Goal: Task Accomplishment & Management: Complete application form

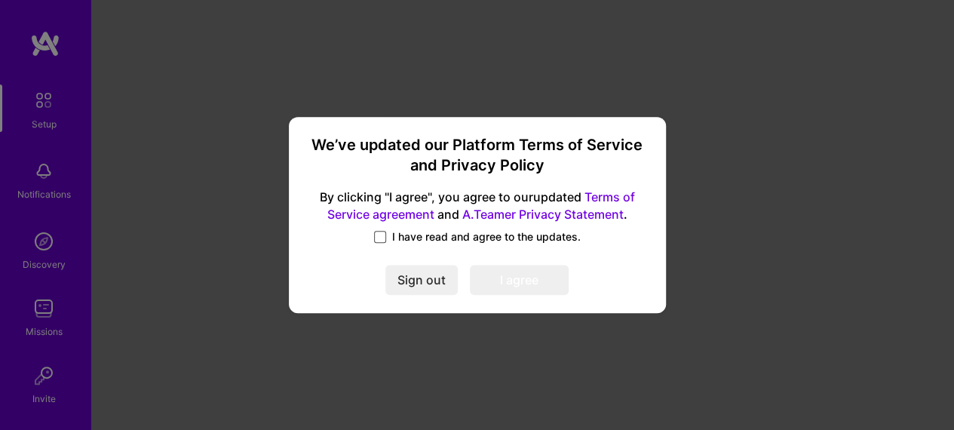
click at [380, 233] on span at bounding box center [380, 237] width 12 height 12
click at [0, 0] on input "I have read and agree to the updates." at bounding box center [0, 0] width 0 height 0
click at [522, 271] on button "I agree" at bounding box center [519, 280] width 99 height 30
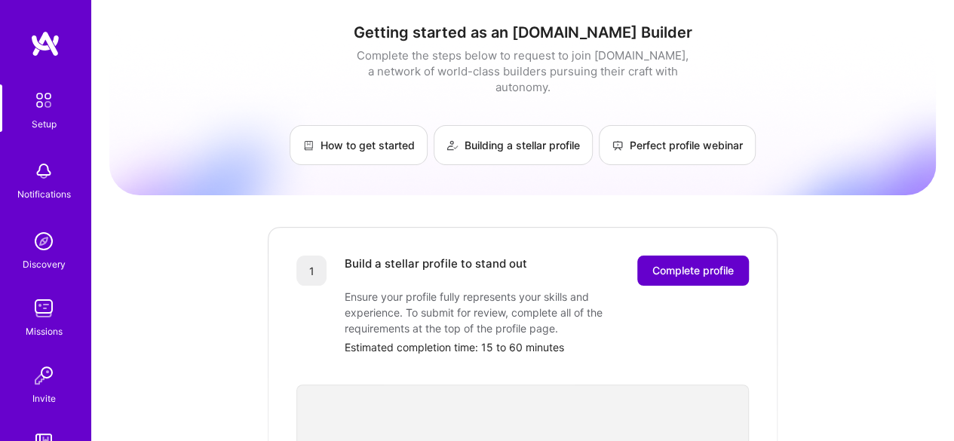
click at [715, 263] on span "Complete profile" at bounding box center [692, 270] width 81 height 15
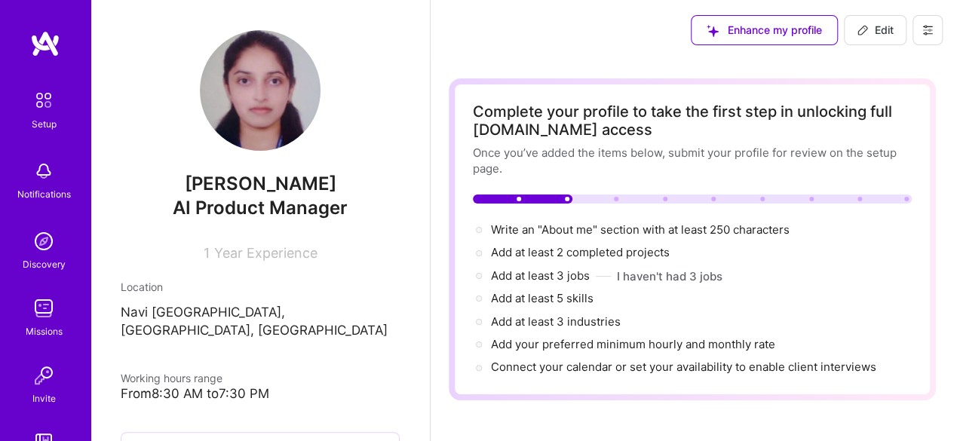
click at [299, 203] on span "AI Product Manager" at bounding box center [260, 208] width 175 height 22
click at [312, 253] on div "1 Year Experience" at bounding box center [260, 250] width 279 height 22
click at [874, 28] on span "Edit" at bounding box center [874, 30] width 37 height 15
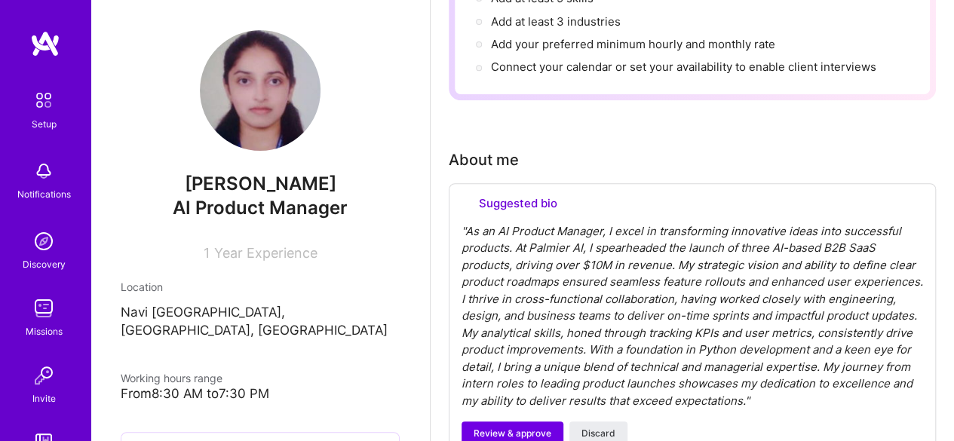
select select "US"
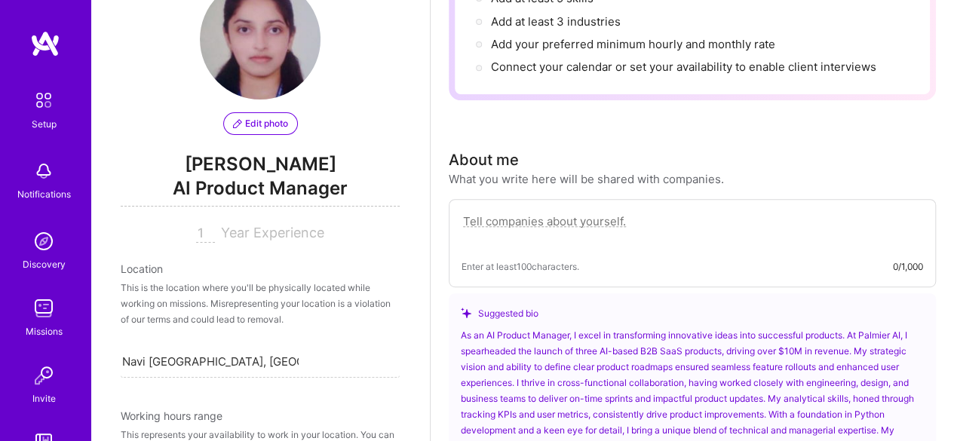
scroll to position [53, 0]
click at [323, 217] on div "Edit photo [PERSON_NAME] AI Product Manager 1 Year Experience" at bounding box center [260, 109] width 279 height 264
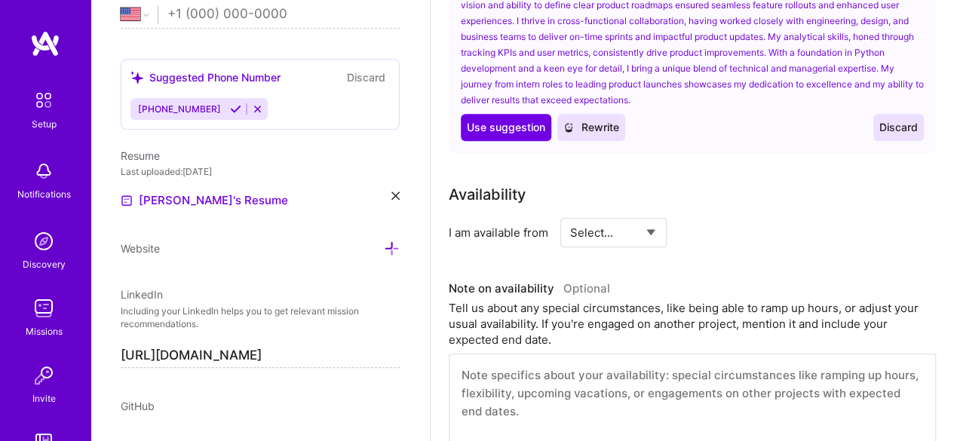
scroll to position [696, 0]
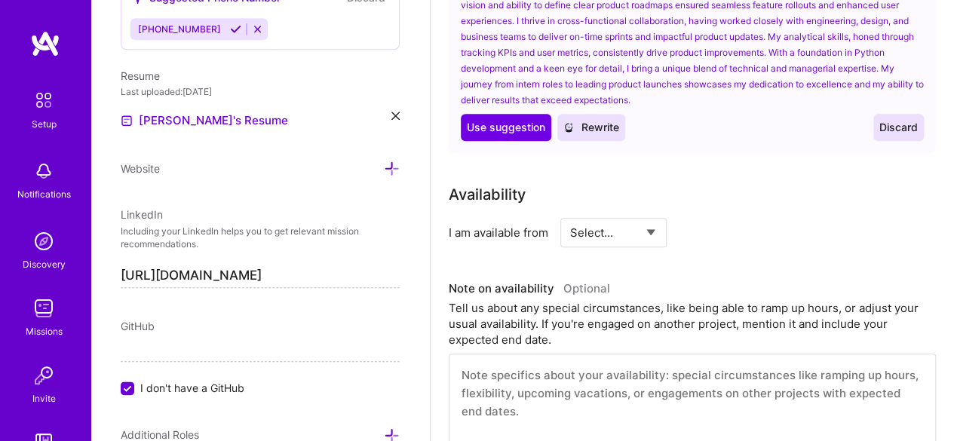
click at [378, 117] on div "[PERSON_NAME]'s Resume" at bounding box center [260, 121] width 279 height 18
click at [391, 112] on icon at bounding box center [395, 116] width 8 height 8
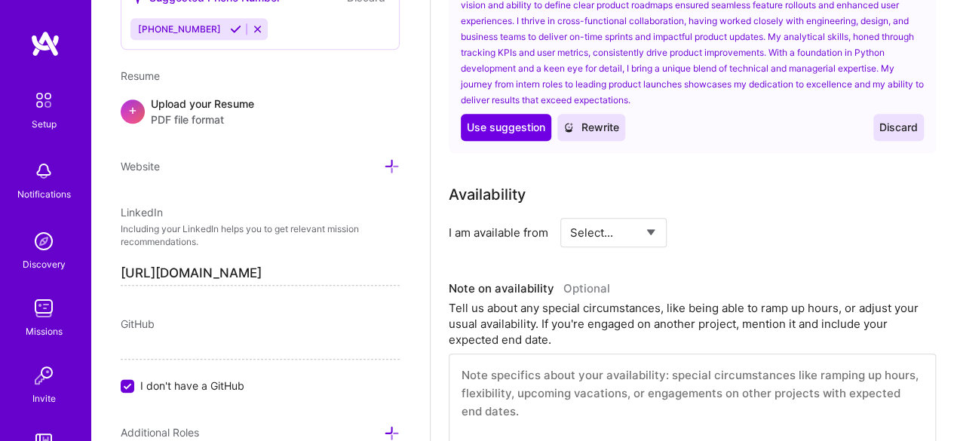
click at [182, 118] on span "PDF file format" at bounding box center [202, 120] width 103 height 16
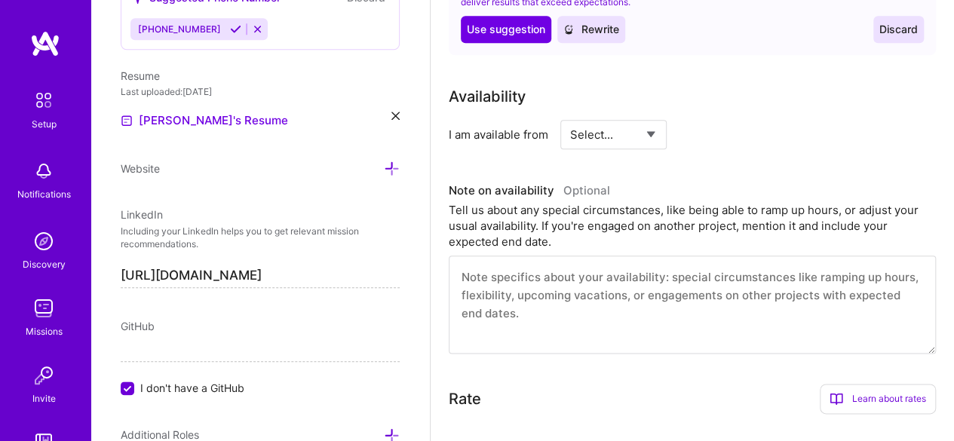
scroll to position [761, 0]
click at [588, 138] on select "Select... Right Now Future Date Not Available" at bounding box center [613, 134] width 87 height 38
select select "Right Now"
click at [570, 115] on select "Select... Right Now Future Date Not Available" at bounding box center [613, 134] width 87 height 38
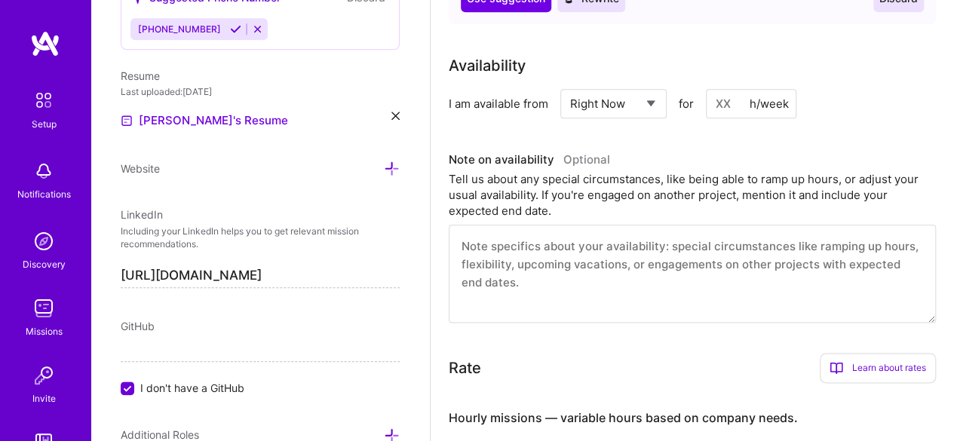
click at [758, 109] on div "h/week" at bounding box center [768, 104] width 39 height 16
click at [730, 106] on input at bounding box center [751, 103] width 90 height 29
click at [712, 259] on textarea at bounding box center [692, 274] width 487 height 98
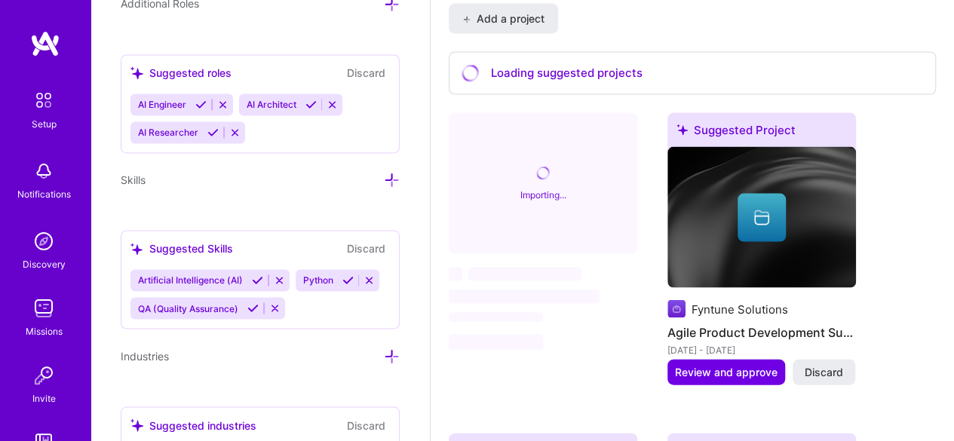
scroll to position [1261, 0]
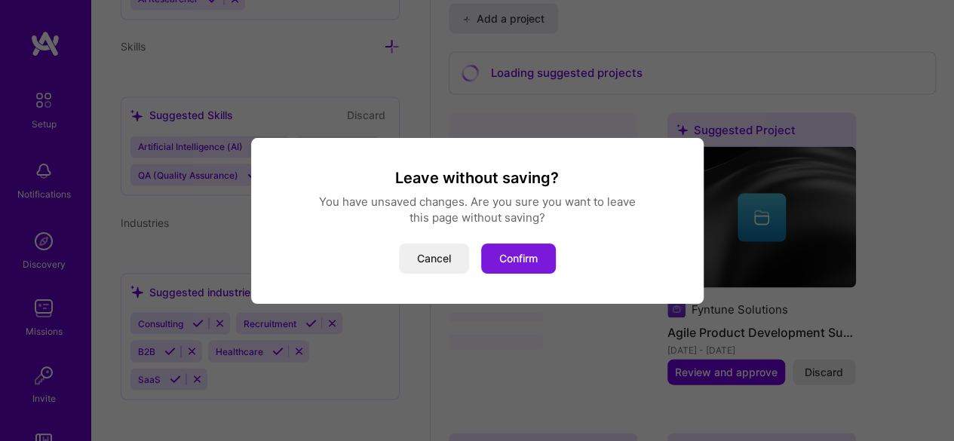
click at [517, 259] on button "Confirm" at bounding box center [518, 259] width 75 height 30
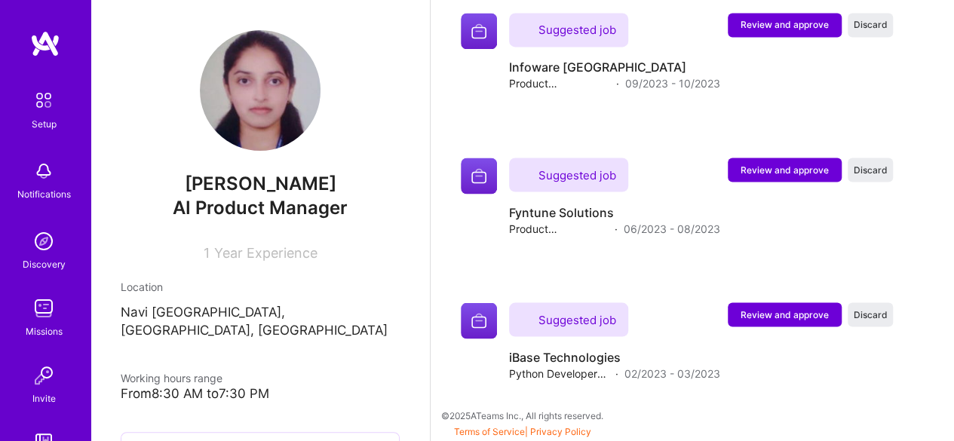
scroll to position [1385, 0]
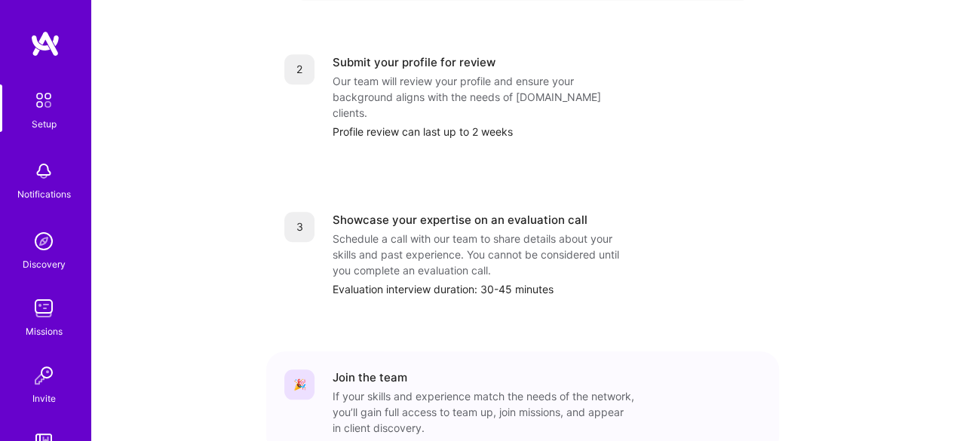
scroll to position [703, 0]
